Goal: Use online tool/utility: Utilize a website feature to perform a specific function

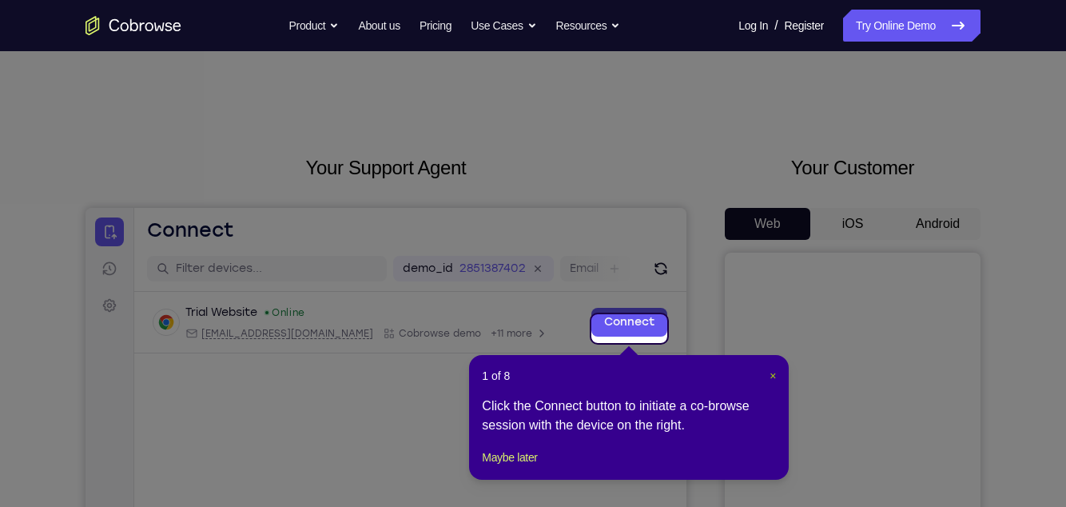
click at [773, 377] on span "×" at bounding box center [773, 375] width 6 height 13
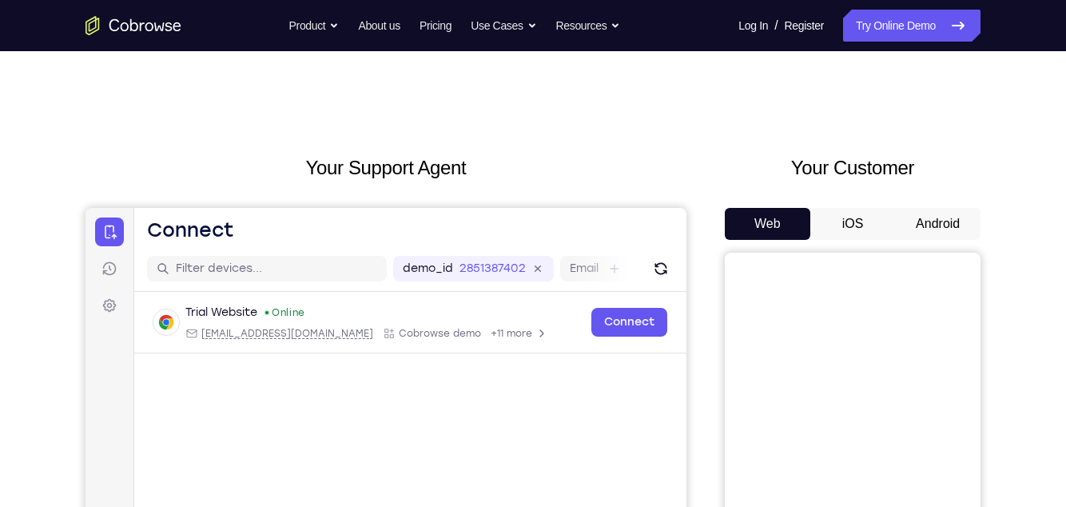
click at [954, 221] on button "Android" at bounding box center [938, 224] width 86 height 32
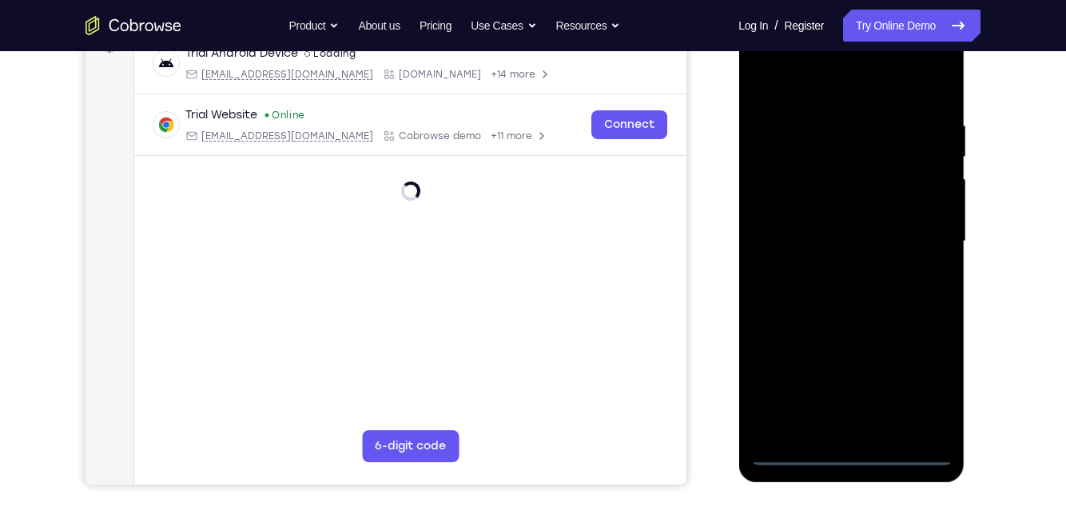
click at [851, 456] on div at bounding box center [851, 242] width 201 height 448
click at [926, 386] on div at bounding box center [851, 242] width 201 height 448
click at [827, 81] on div at bounding box center [851, 242] width 201 height 448
click at [910, 247] on div at bounding box center [851, 242] width 201 height 448
click at [833, 431] on div at bounding box center [851, 242] width 201 height 448
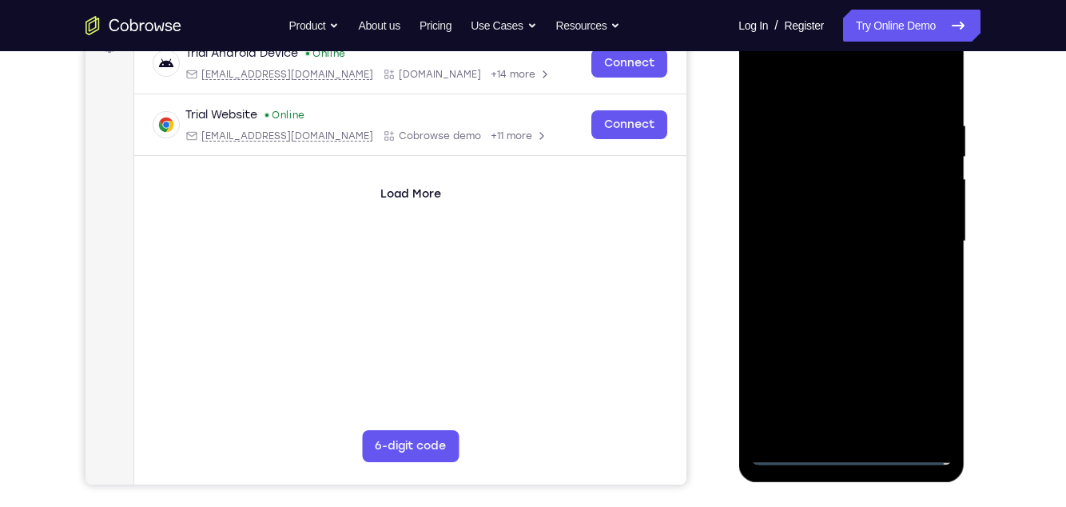
click at [898, 230] on div at bounding box center [851, 242] width 201 height 448
click at [836, 205] on div at bounding box center [851, 242] width 201 height 448
click at [904, 240] on div at bounding box center [851, 242] width 201 height 448
click at [894, 301] on div at bounding box center [851, 242] width 201 height 448
click at [903, 305] on div at bounding box center [851, 242] width 201 height 448
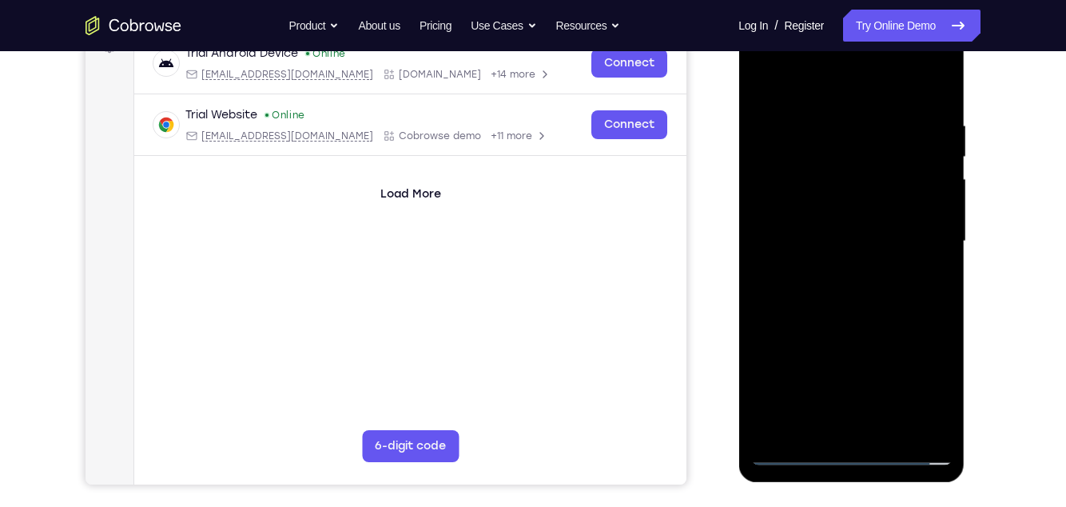
click at [887, 421] on div at bounding box center [851, 242] width 201 height 448
click at [794, 447] on div at bounding box center [851, 242] width 201 height 448
click at [858, 329] on div at bounding box center [851, 242] width 201 height 448
click at [799, 456] on div at bounding box center [851, 242] width 201 height 448
click at [946, 79] on div at bounding box center [851, 242] width 201 height 448
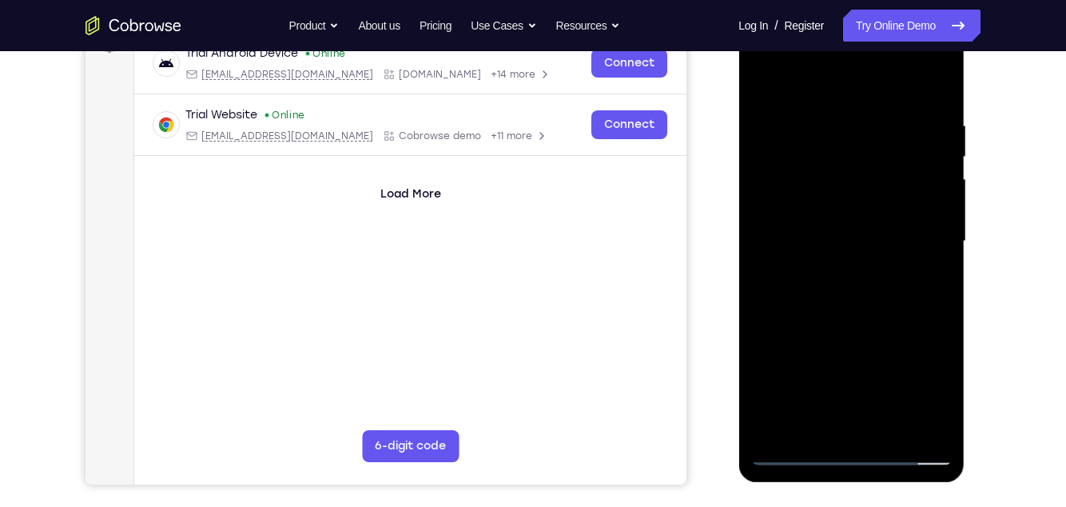
click at [766, 89] on div at bounding box center [851, 242] width 201 height 448
click at [882, 433] on div at bounding box center [851, 242] width 201 height 448
click at [888, 212] on div at bounding box center [851, 242] width 201 height 448
click at [930, 281] on div at bounding box center [851, 242] width 201 height 448
click at [934, 281] on div at bounding box center [851, 242] width 201 height 448
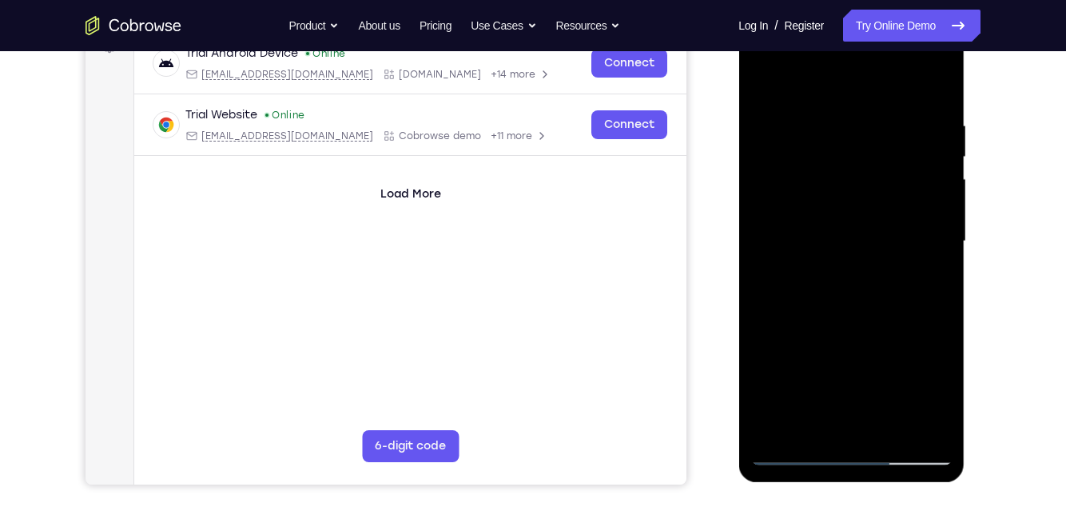
click at [791, 461] on div at bounding box center [851, 242] width 201 height 448
click at [794, 452] on div at bounding box center [851, 242] width 201 height 448
click at [901, 221] on div at bounding box center [851, 242] width 201 height 448
click at [839, 431] on div at bounding box center [851, 242] width 201 height 448
click at [930, 277] on div at bounding box center [851, 242] width 201 height 448
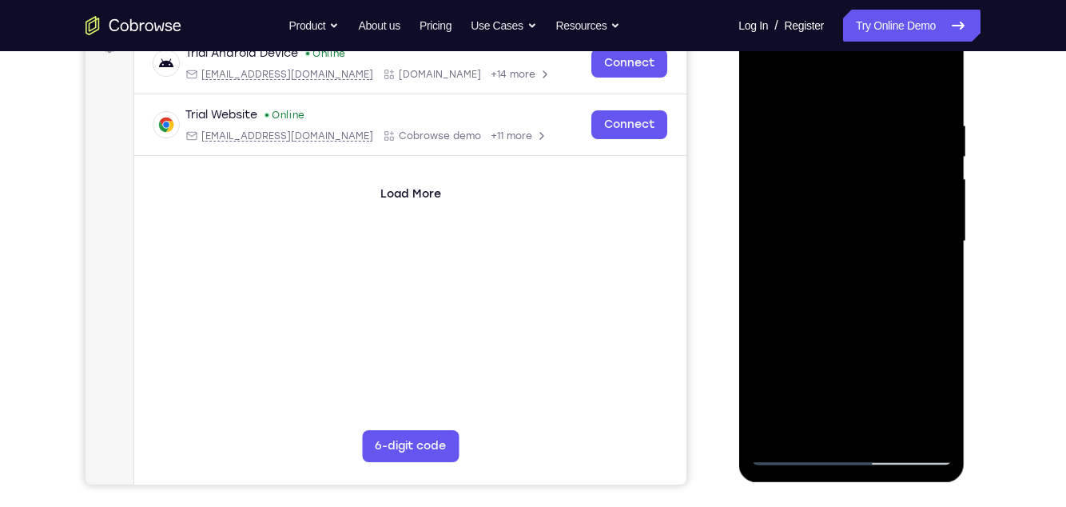
click at [933, 241] on div at bounding box center [851, 242] width 201 height 448
click at [935, 389] on div at bounding box center [851, 242] width 201 height 448
click at [883, 388] on div at bounding box center [851, 242] width 201 height 448
click at [855, 315] on div at bounding box center [851, 242] width 201 height 448
click at [939, 401] on div at bounding box center [851, 242] width 201 height 448
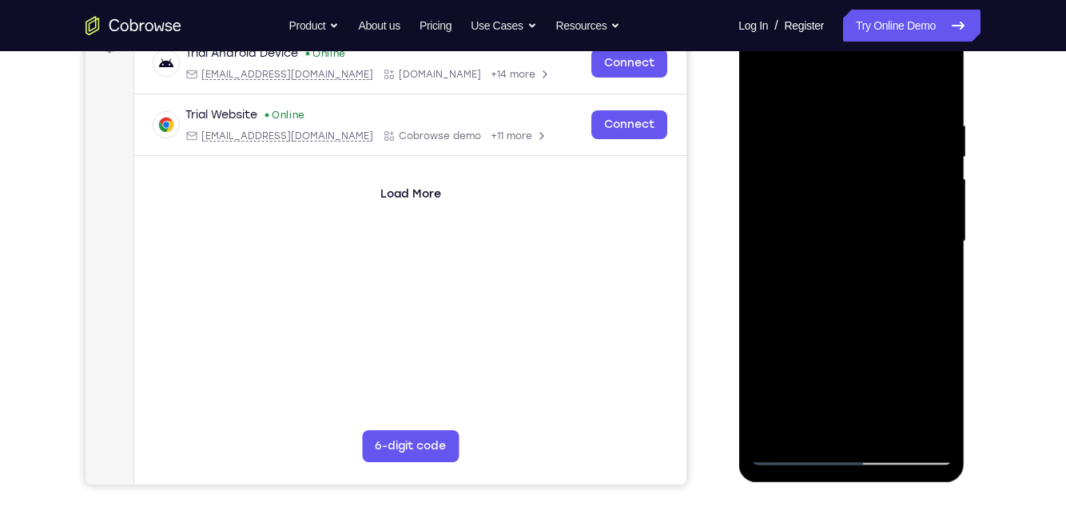
click at [934, 396] on div at bounding box center [851, 242] width 201 height 448
click at [839, 285] on div at bounding box center [851, 242] width 201 height 448
click at [938, 396] on div at bounding box center [851, 242] width 201 height 448
click at [771, 281] on div at bounding box center [851, 242] width 201 height 448
click at [933, 281] on div at bounding box center [851, 242] width 201 height 448
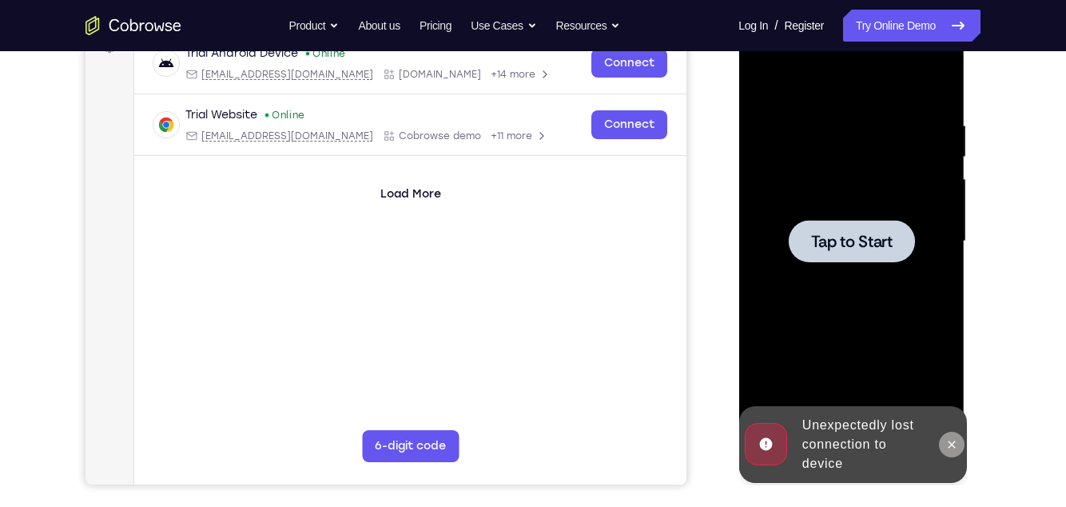
click at [954, 448] on icon at bounding box center [951, 444] width 13 height 13
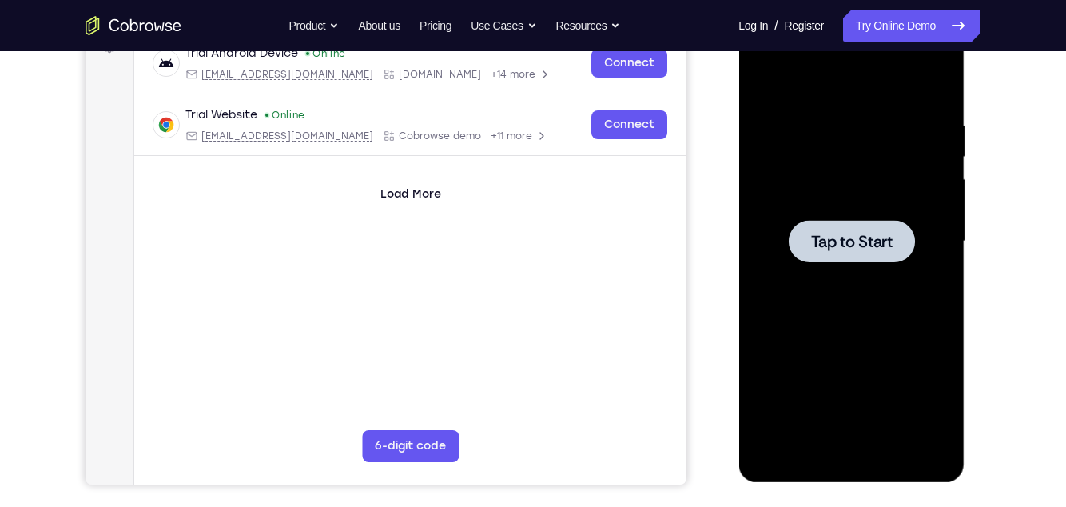
click at [895, 370] on div at bounding box center [851, 242] width 201 height 448
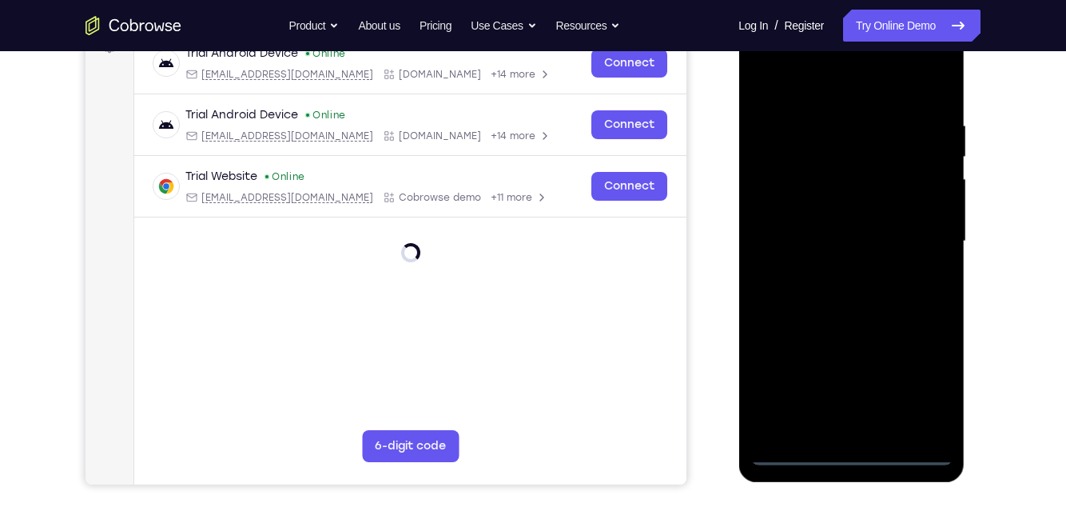
click at [848, 452] on div at bounding box center [851, 242] width 201 height 448
click at [921, 387] on div at bounding box center [851, 242] width 201 height 448
click at [848, 92] on div at bounding box center [851, 242] width 201 height 448
click at [919, 241] on div at bounding box center [851, 242] width 201 height 448
click at [833, 274] on div at bounding box center [851, 242] width 201 height 448
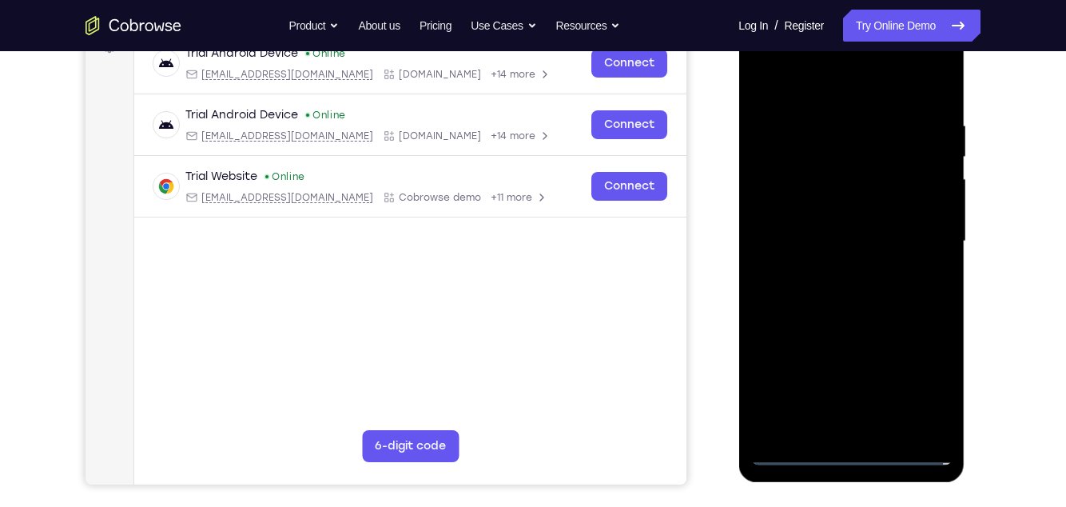
click at [887, 225] on div at bounding box center [851, 242] width 201 height 448
click at [856, 212] on div at bounding box center [851, 242] width 201 height 448
click at [903, 242] on div at bounding box center [851, 242] width 201 height 448
click at [890, 293] on div at bounding box center [851, 242] width 201 height 448
click at [895, 300] on div at bounding box center [851, 242] width 201 height 448
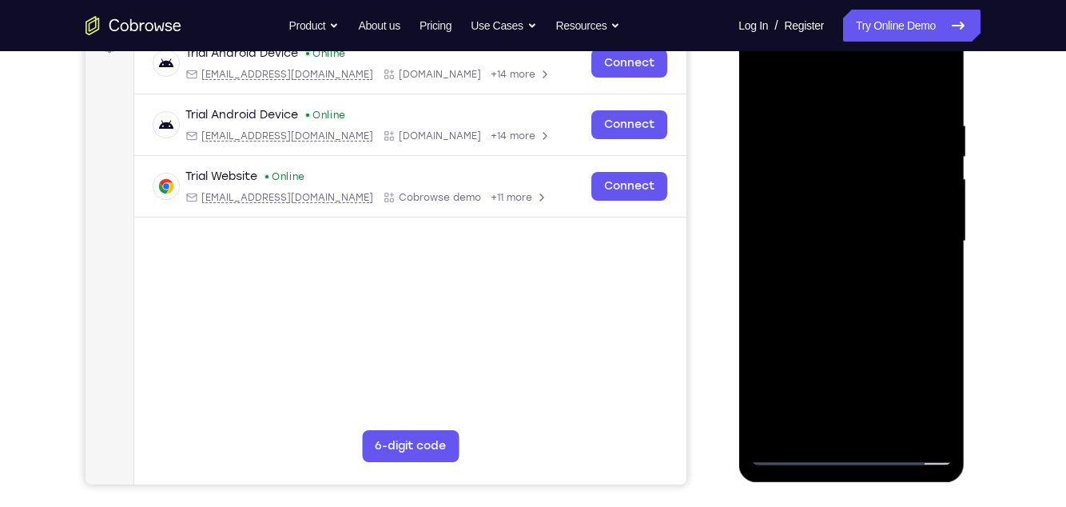
click at [855, 289] on div at bounding box center [851, 242] width 201 height 448
click at [876, 261] on div at bounding box center [851, 242] width 201 height 448
click at [895, 241] on div at bounding box center [851, 242] width 201 height 448
click at [898, 297] on div at bounding box center [851, 242] width 201 height 448
click at [900, 305] on div at bounding box center [851, 242] width 201 height 448
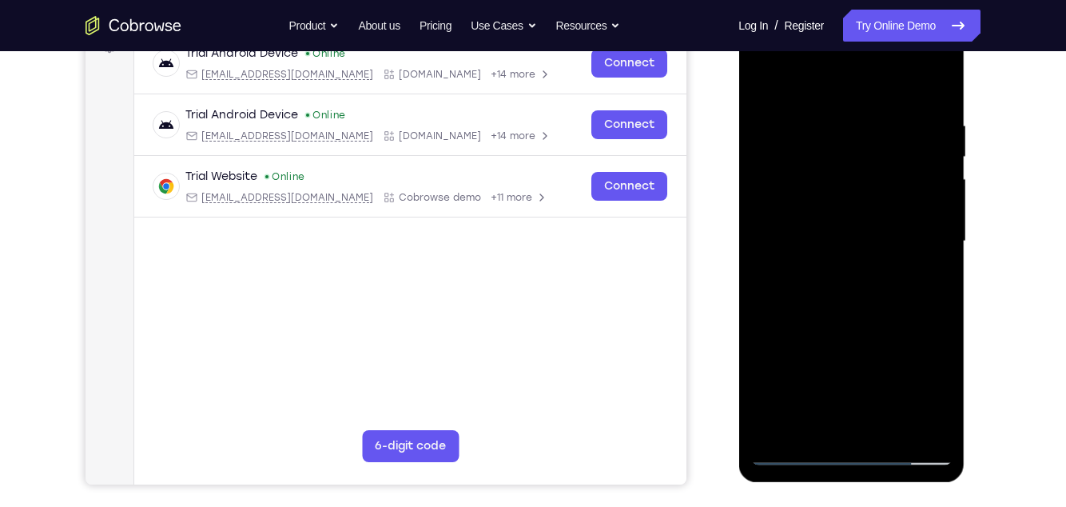
click at [886, 431] on div at bounding box center [851, 242] width 201 height 448
click at [860, 331] on div at bounding box center [851, 242] width 201 height 448
click at [869, 227] on div at bounding box center [851, 242] width 201 height 448
click at [928, 283] on div at bounding box center [851, 242] width 201 height 448
click at [926, 279] on div at bounding box center [851, 242] width 201 height 448
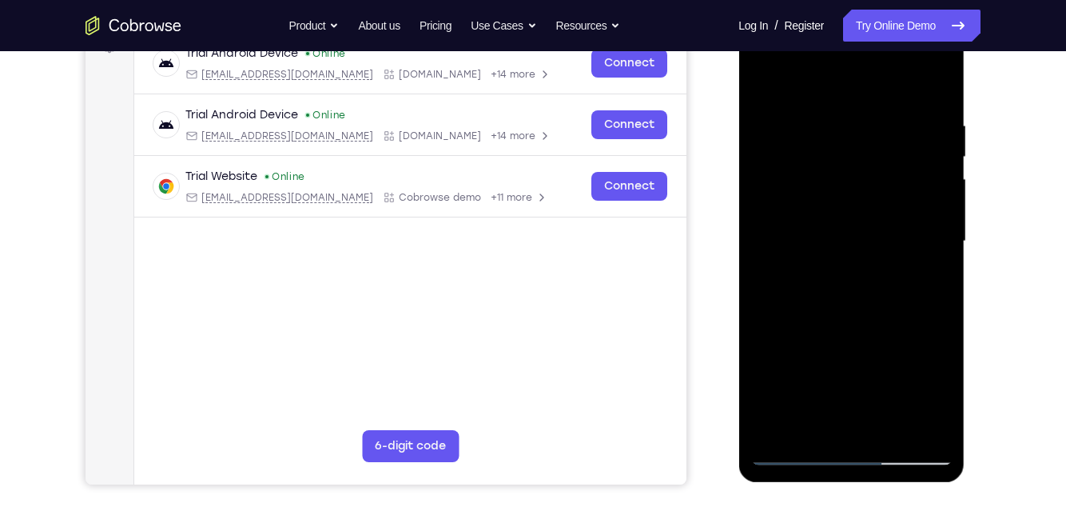
click at [928, 281] on div at bounding box center [851, 242] width 201 height 448
click at [928, 280] on div at bounding box center [851, 242] width 201 height 448
click at [769, 92] on div at bounding box center [851, 242] width 201 height 448
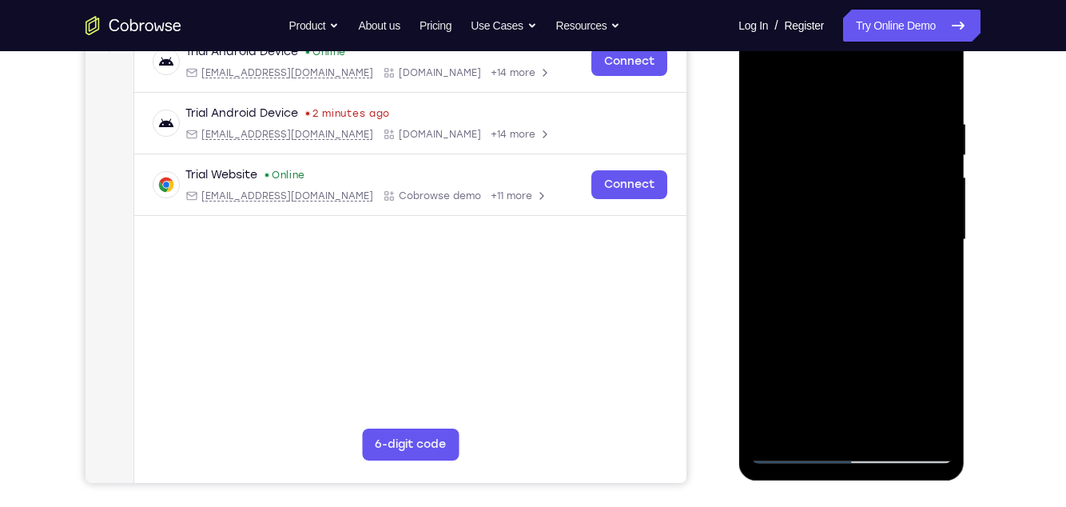
click at [942, 155] on div at bounding box center [851, 240] width 201 height 448
click at [765, 161] on div at bounding box center [851, 240] width 201 height 448
click at [767, 78] on div at bounding box center [851, 240] width 201 height 448
click at [783, 122] on div at bounding box center [851, 240] width 201 height 448
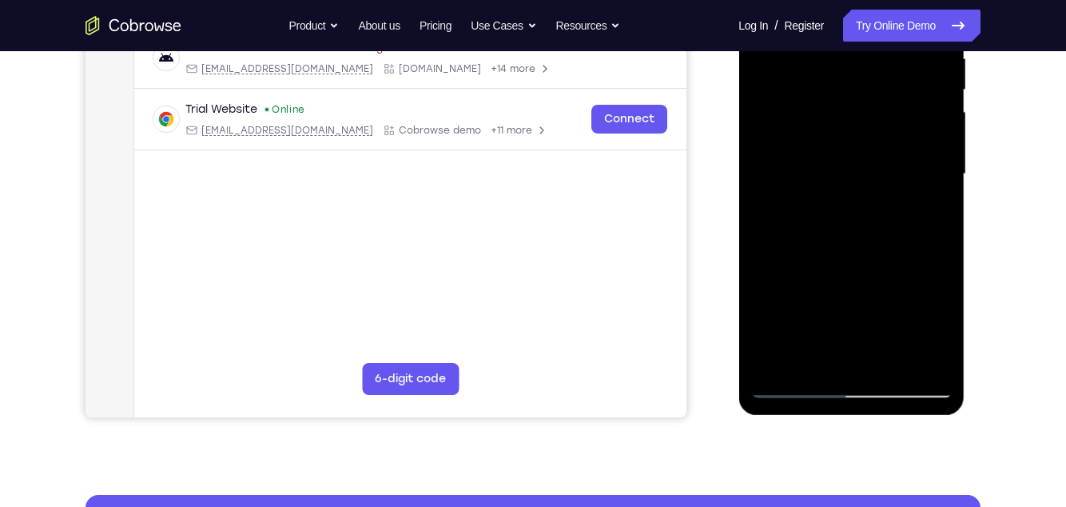
scroll to position [322, 0]
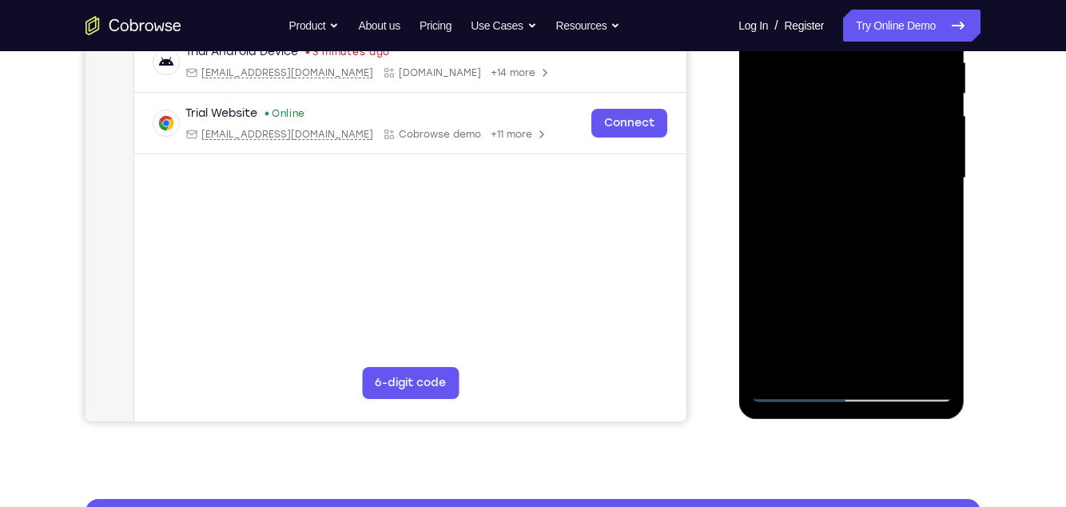
click at [935, 311] on div at bounding box center [851, 178] width 201 height 448
click at [777, 355] on div at bounding box center [851, 178] width 201 height 448
click at [785, 105] on div at bounding box center [851, 178] width 201 height 448
click at [911, 305] on div at bounding box center [851, 178] width 201 height 448
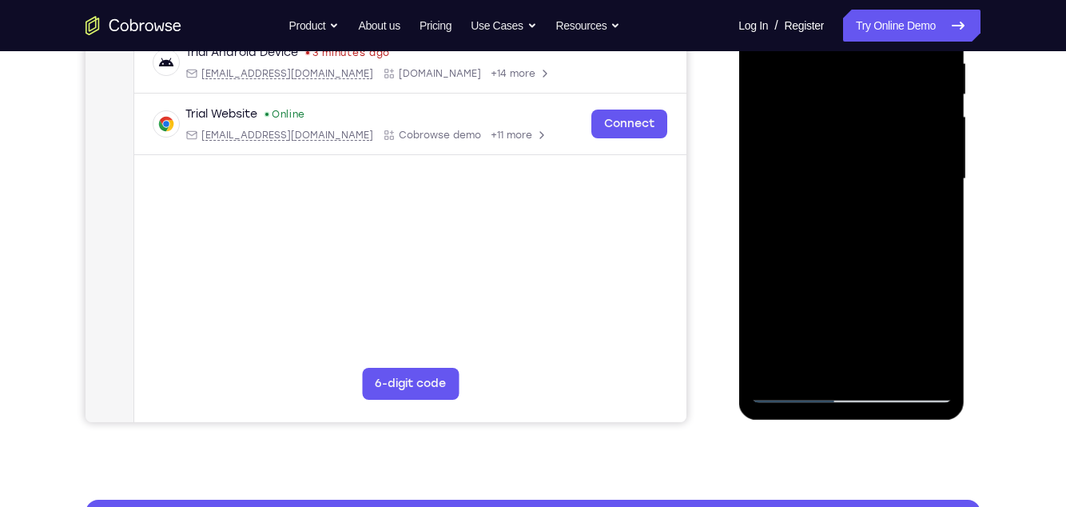
click at [913, 208] on div at bounding box center [851, 179] width 201 height 448
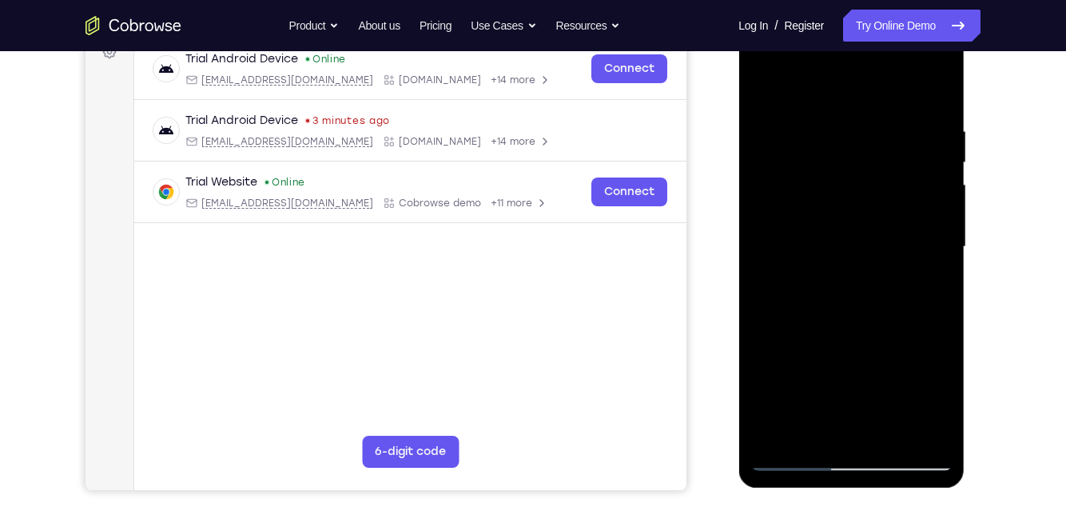
click at [830, 129] on div at bounding box center [851, 247] width 201 height 448
click at [922, 171] on div at bounding box center [851, 247] width 201 height 448
click at [933, 145] on div at bounding box center [851, 247] width 201 height 448
click at [934, 96] on div at bounding box center [851, 247] width 201 height 448
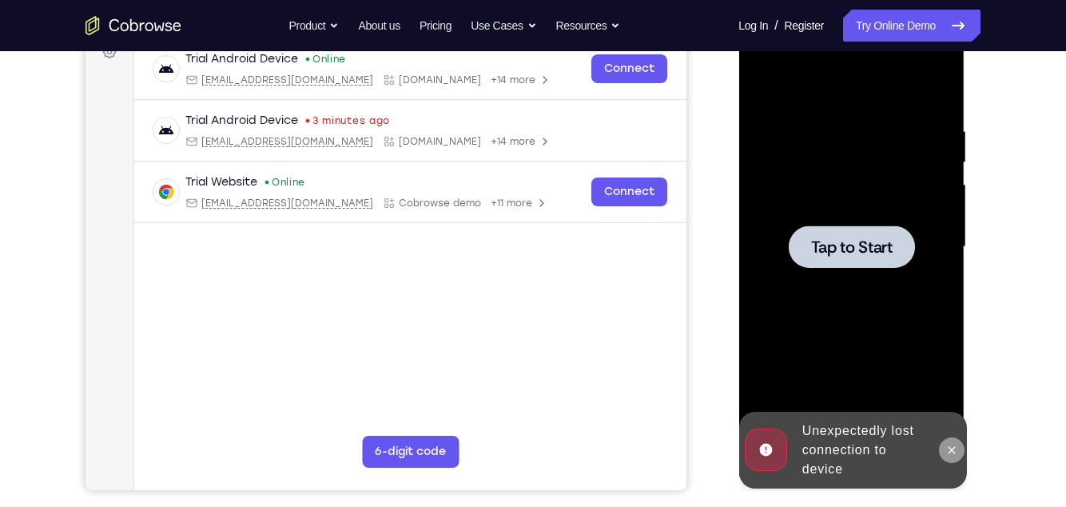
click at [955, 444] on icon at bounding box center [951, 450] width 13 height 13
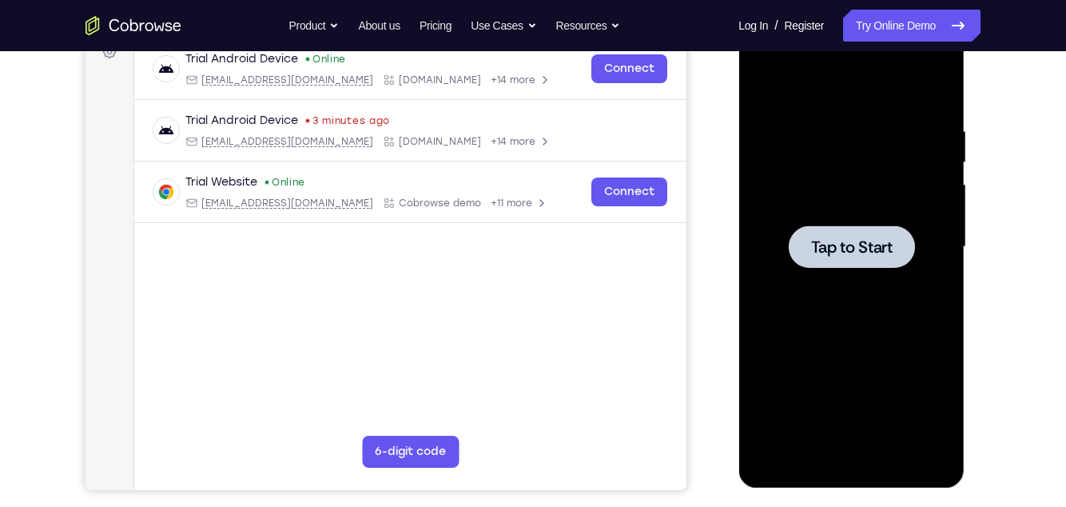
click at [918, 377] on div at bounding box center [851, 247] width 201 height 448
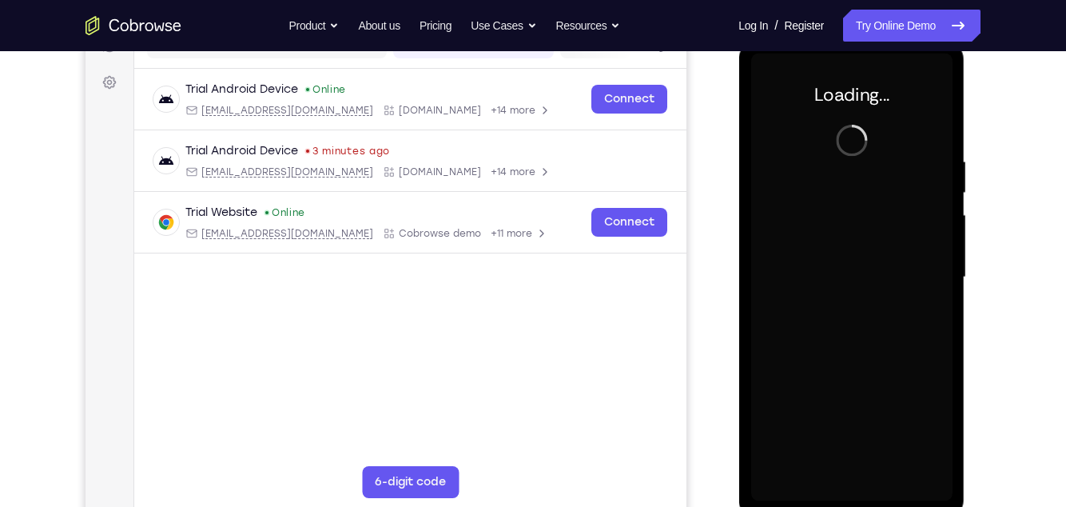
scroll to position [246, 0]
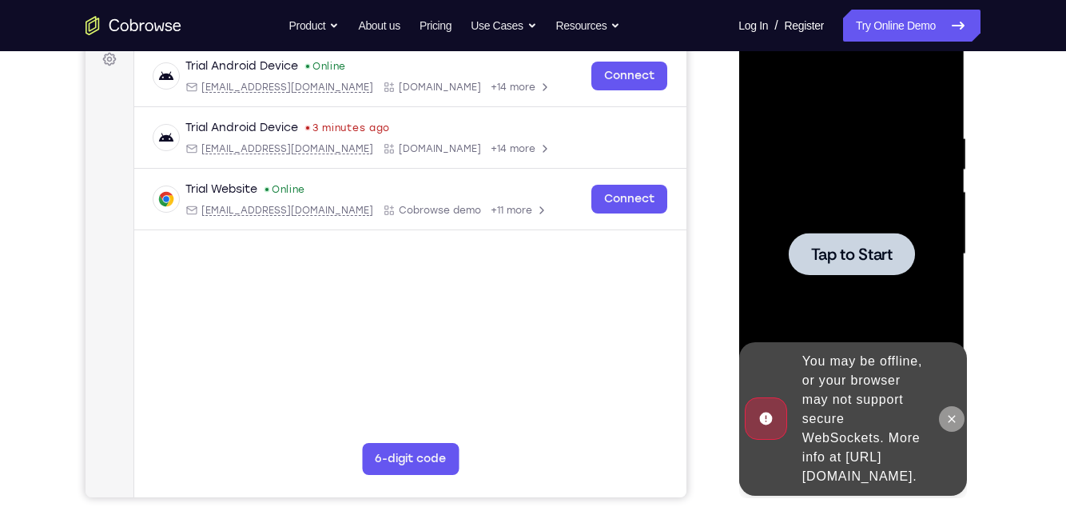
click at [951, 427] on button at bounding box center [951, 419] width 26 height 26
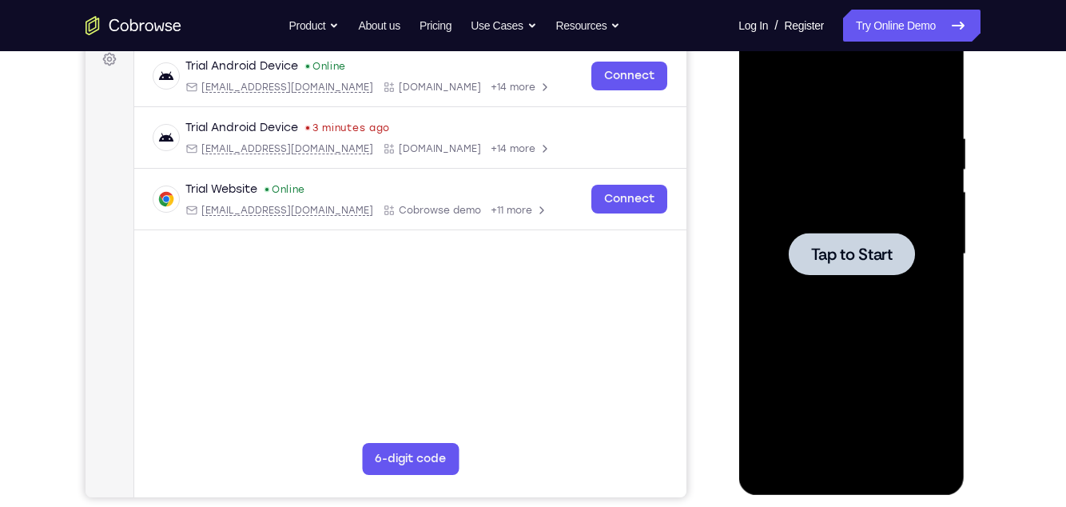
click at [935, 373] on div at bounding box center [851, 254] width 201 height 448
click at [909, 178] on div at bounding box center [851, 254] width 201 height 448
click at [882, 262] on span "Tap to Start" at bounding box center [852, 254] width 82 height 16
click at [918, 185] on div at bounding box center [851, 254] width 201 height 448
click at [926, 161] on div at bounding box center [851, 254] width 201 height 448
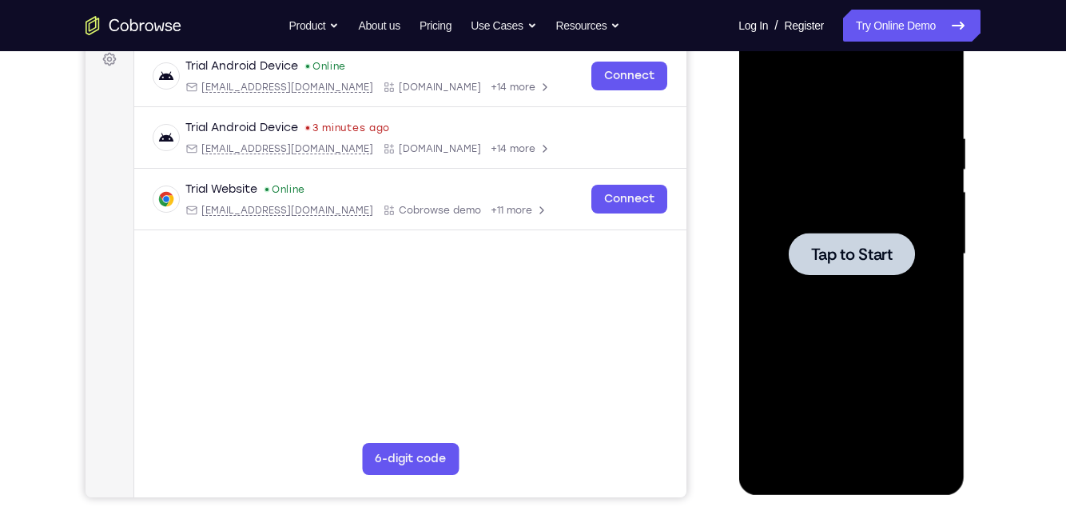
click at [892, 177] on div at bounding box center [851, 254] width 201 height 448
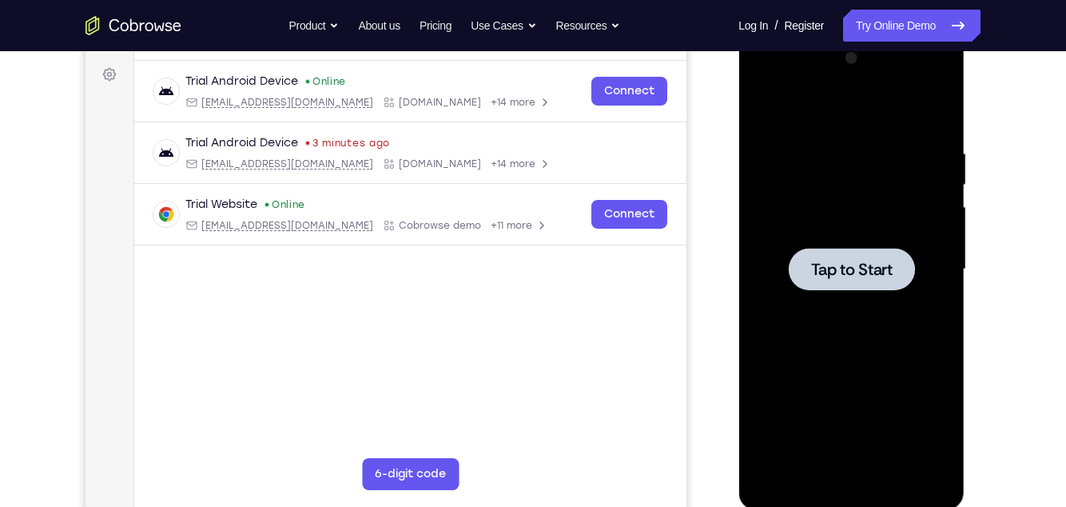
scroll to position [217, 0]
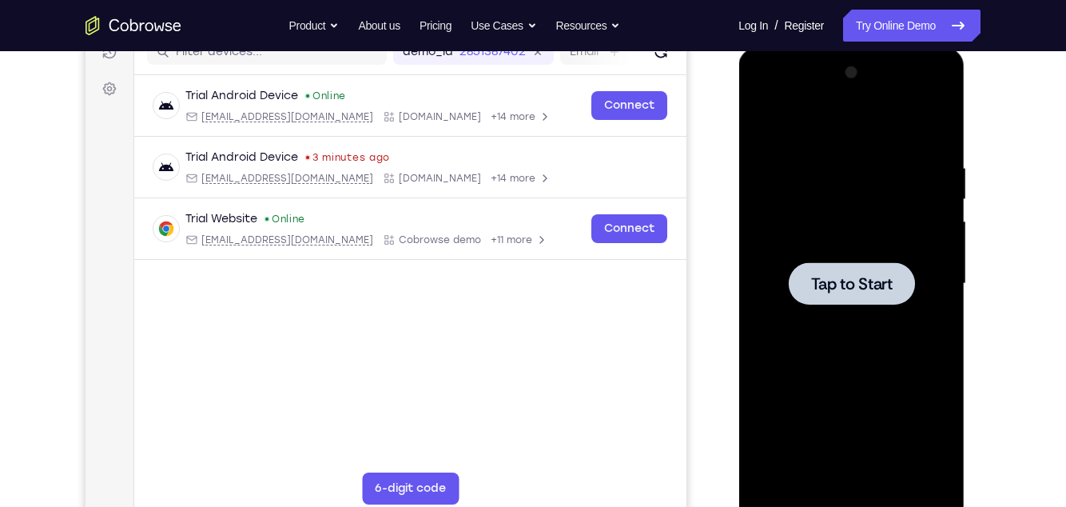
click at [910, 188] on div at bounding box center [851, 284] width 201 height 448
click at [890, 289] on span "Tap to Start" at bounding box center [852, 284] width 82 height 16
click at [987, 232] on div "Your Support Agent Your Customer Web iOS Android Next Steps We’d be happy to gi…" at bounding box center [533, 362] width 1023 height 1054
click at [904, 191] on div at bounding box center [851, 284] width 201 height 448
click at [886, 206] on div at bounding box center [851, 284] width 201 height 448
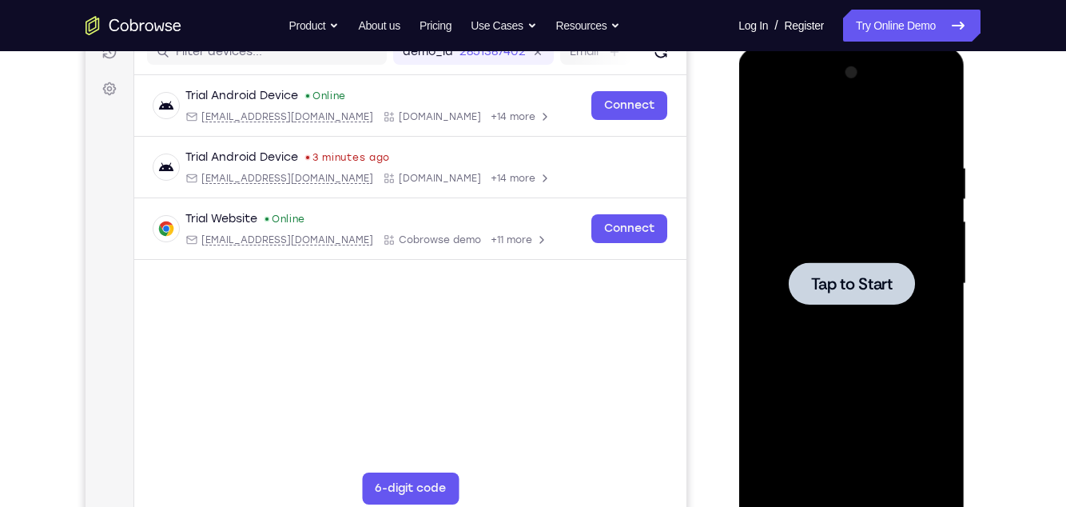
click at [872, 212] on div at bounding box center [851, 284] width 201 height 448
click at [920, 180] on div at bounding box center [851, 284] width 201 height 448
click at [892, 224] on div at bounding box center [851, 284] width 201 height 448
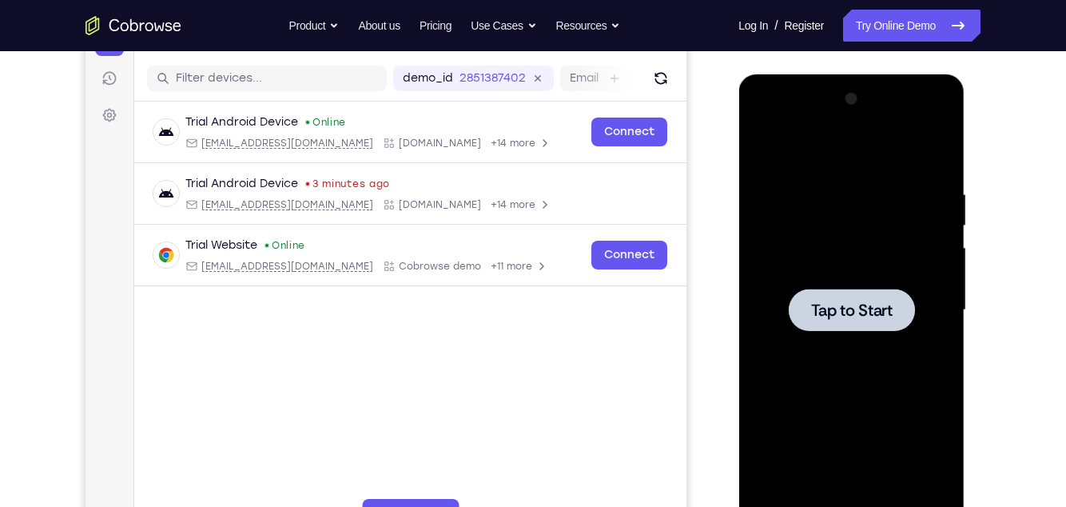
click at [910, 187] on div at bounding box center [851, 310] width 201 height 448
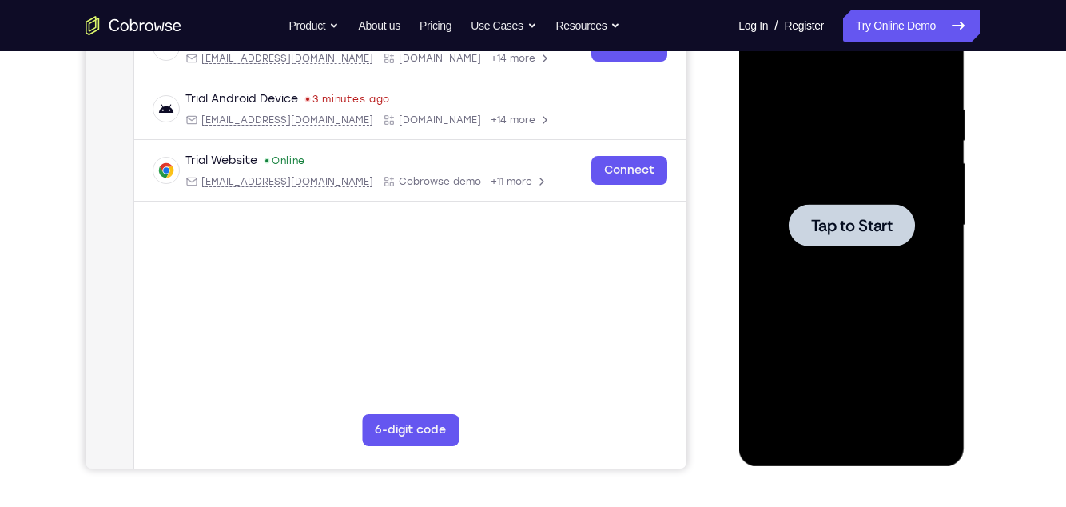
click at [904, 146] on div at bounding box center [851, 226] width 201 height 448
click at [887, 139] on div at bounding box center [851, 226] width 201 height 448
click at [890, 147] on div at bounding box center [851, 226] width 201 height 448
click at [883, 151] on div at bounding box center [851, 226] width 201 height 448
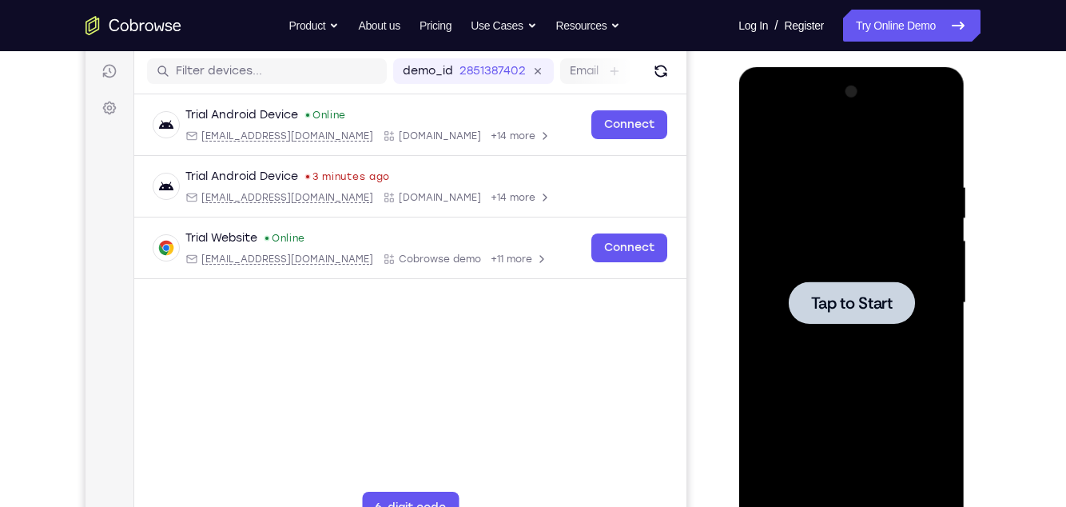
scroll to position [227, 0]
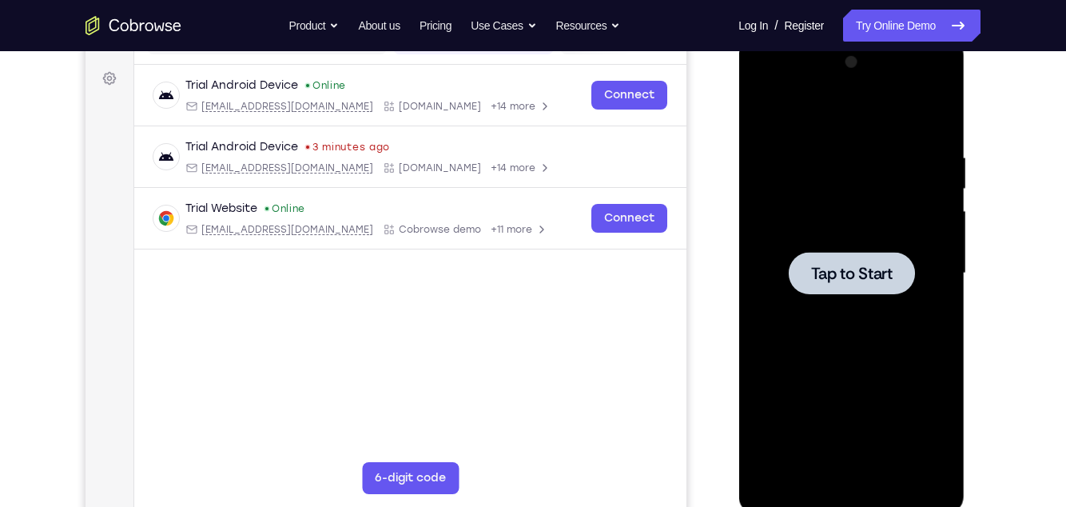
click at [919, 207] on div at bounding box center [851, 274] width 201 height 448
click at [920, 200] on div at bounding box center [851, 274] width 201 height 448
click at [917, 201] on div at bounding box center [851, 274] width 201 height 448
click at [883, 114] on div at bounding box center [851, 274] width 201 height 448
click at [878, 120] on div at bounding box center [851, 274] width 201 height 448
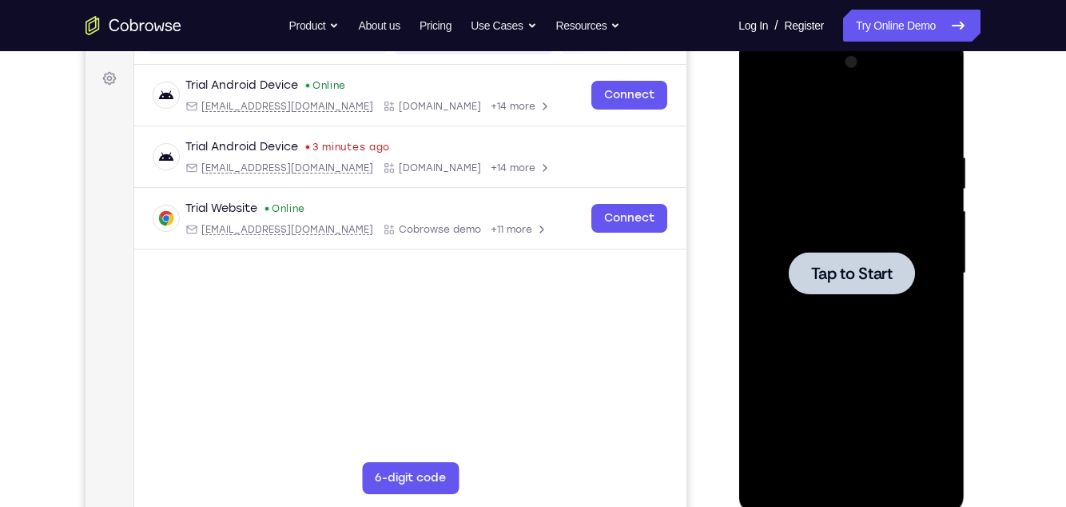
click at [891, 126] on div at bounding box center [851, 274] width 201 height 448
click at [930, 29] on link "Try Online Demo" at bounding box center [911, 26] width 137 height 32
